Goal: Information Seeking & Learning: Learn about a topic

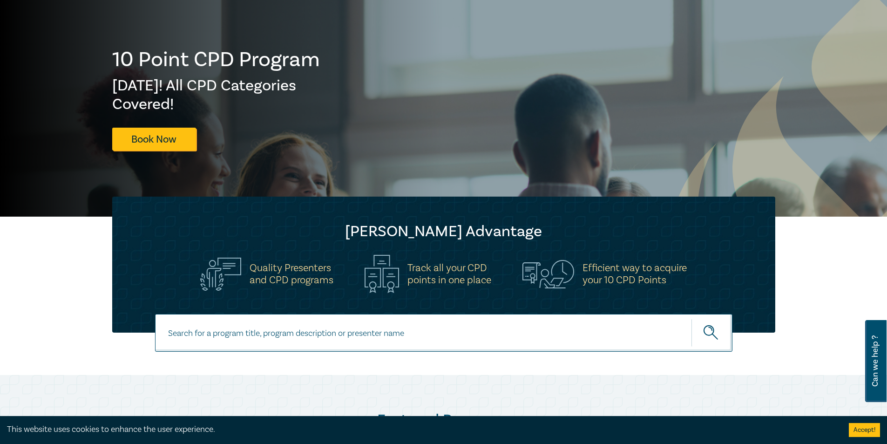
scroll to position [233, 0]
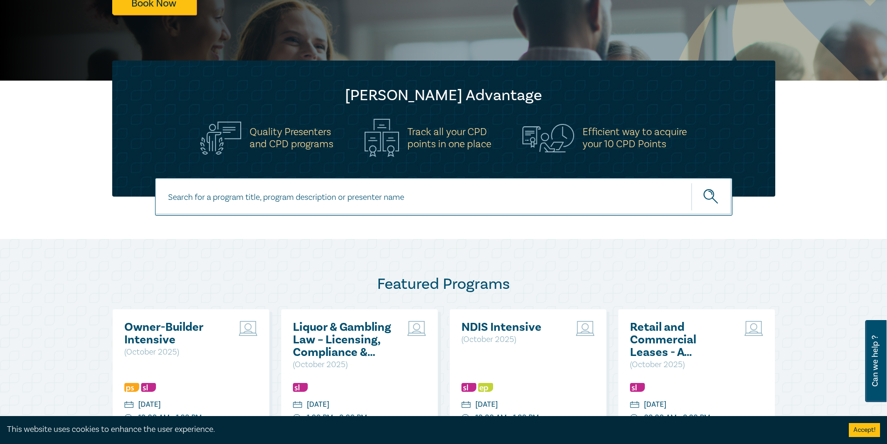
click at [235, 202] on input at bounding box center [443, 197] width 577 height 38
type input "blockchain"
click at [691, 182] on button "submit" at bounding box center [711, 196] width 41 height 28
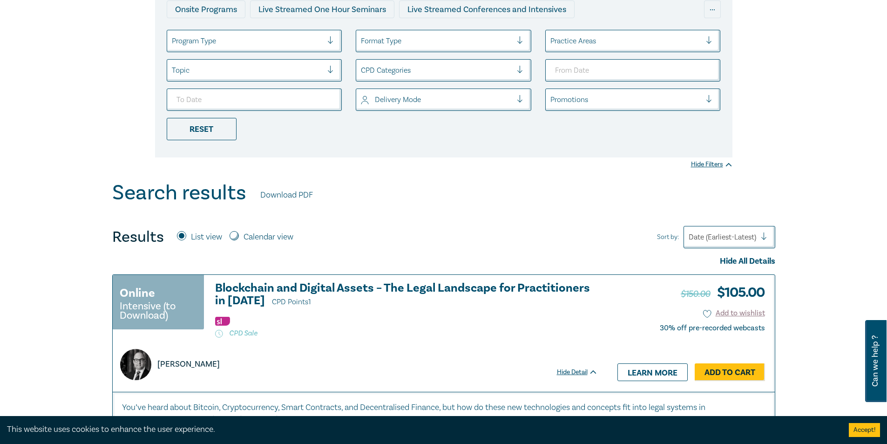
scroll to position [186, 0]
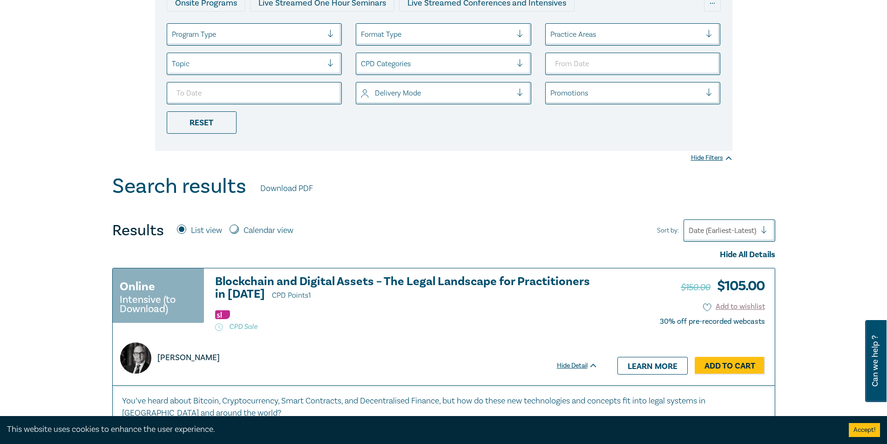
click at [407, 281] on h3 "Blockchain and Digital Assets – The Legal Landscape for Practitioners in 2025 C…" at bounding box center [406, 288] width 383 height 27
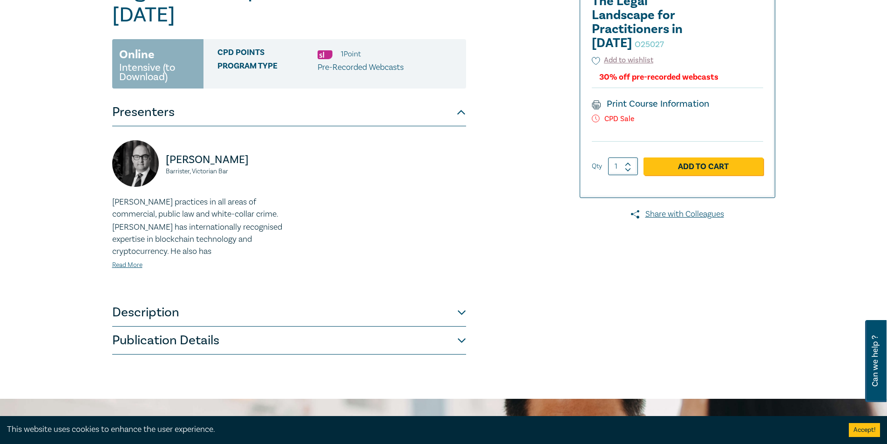
scroll to position [233, 0]
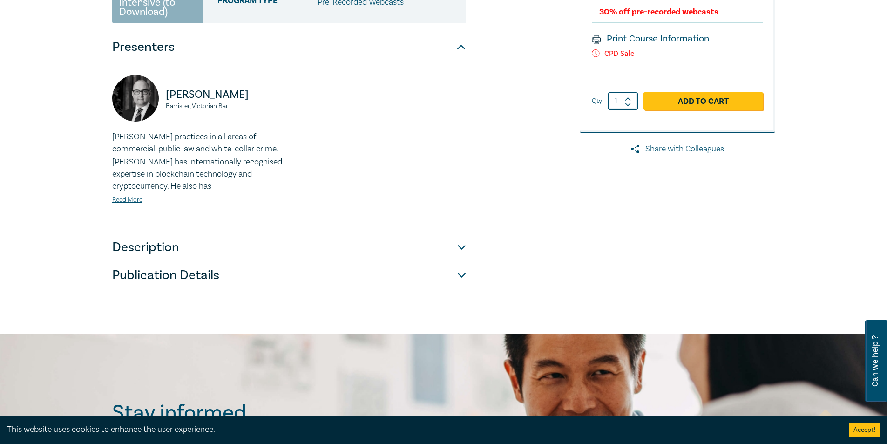
click at [321, 251] on button "Description" at bounding box center [289, 247] width 354 height 28
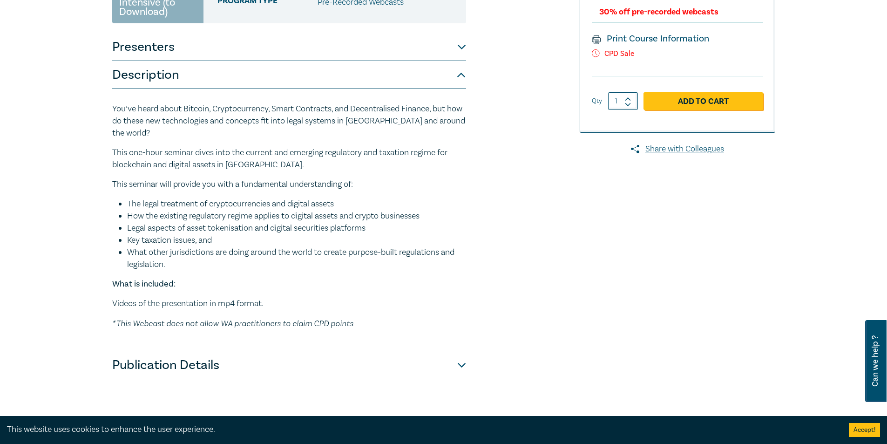
click at [460, 367] on button "Publication Details" at bounding box center [289, 365] width 354 height 28
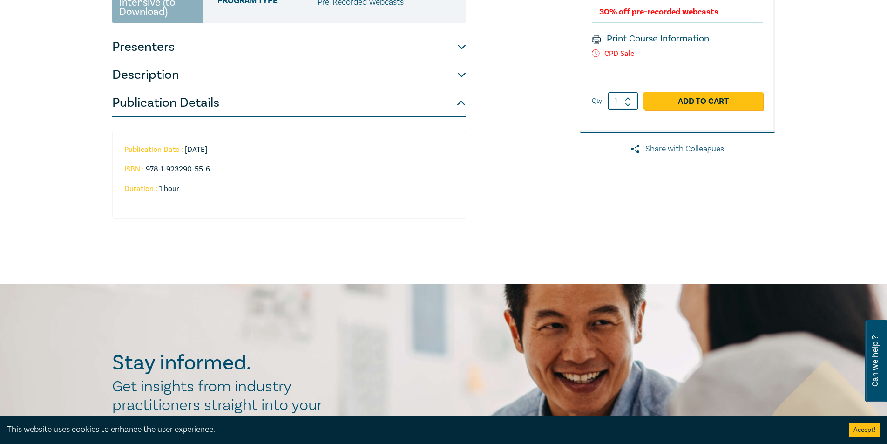
click at [460, 103] on button "Publication Details" at bounding box center [289, 103] width 354 height 28
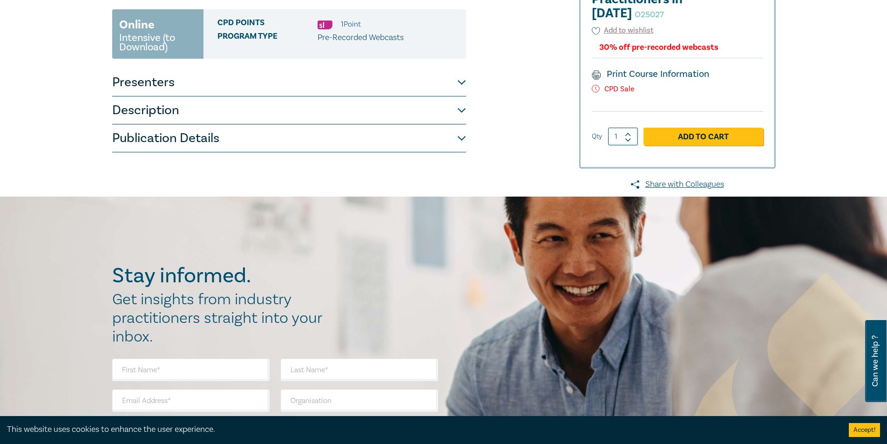
scroll to position [93, 0]
